Goal: Navigation & Orientation: Go to known website

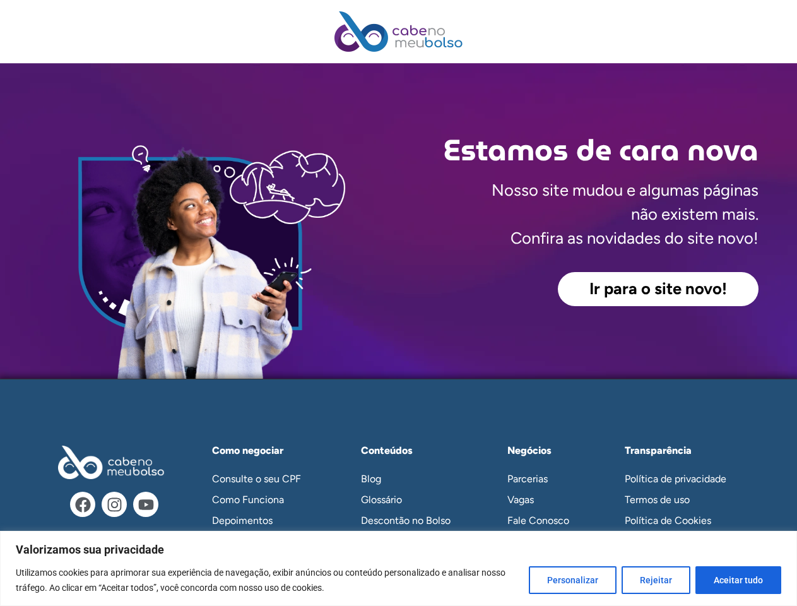
click at [399, 303] on div "Ir para o site novo!" at bounding box center [579, 289] width 360 height 34
click at [576, 580] on button "Personalizar" at bounding box center [573, 580] width 88 height 28
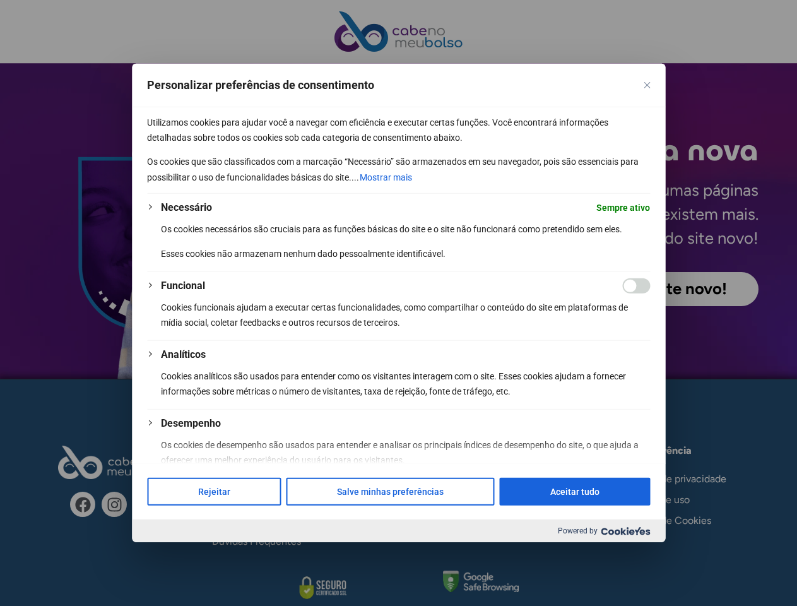
click at [657, 580] on div at bounding box center [398, 303] width 797 height 606
click at [739, 580] on div at bounding box center [398, 303] width 797 height 606
